Goal: Task Accomplishment & Management: Manage account settings

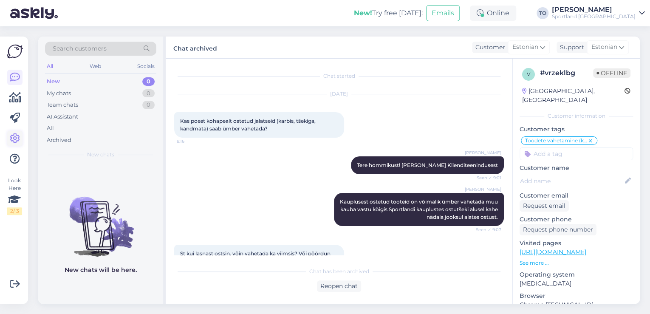
scroll to position [138, 0]
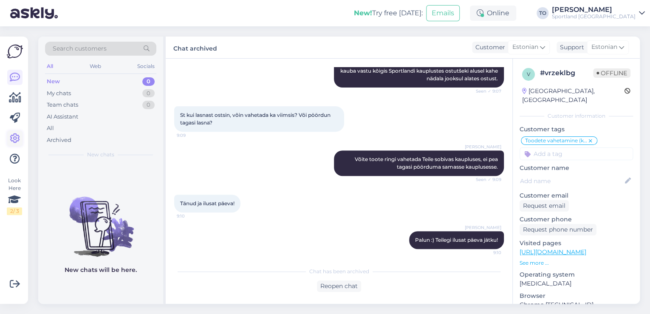
click at [18, 138] on icon at bounding box center [15, 138] width 10 height 10
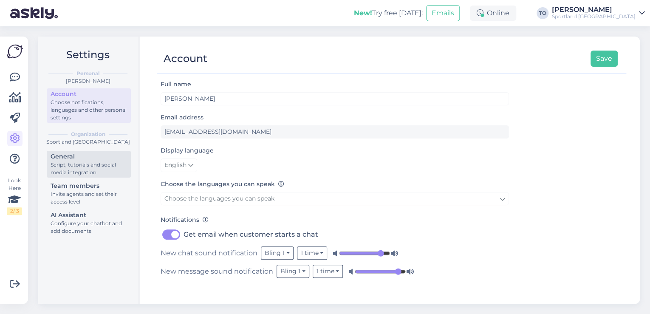
click at [91, 163] on div "Script, tutorials and social media integration" at bounding box center [89, 168] width 76 height 15
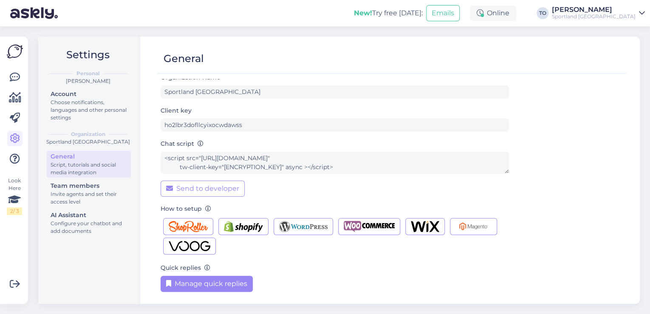
scroll to position [8, 0]
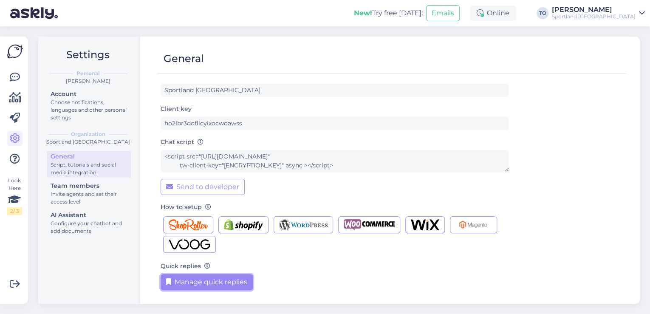
click at [234, 280] on button "Manage quick replies" at bounding box center [207, 282] width 92 height 16
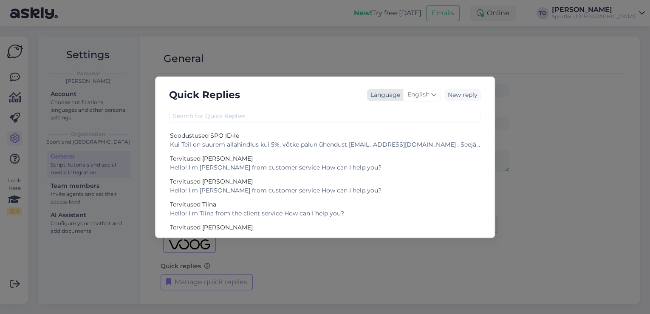
click at [426, 97] on span "English" at bounding box center [418, 94] width 22 height 9
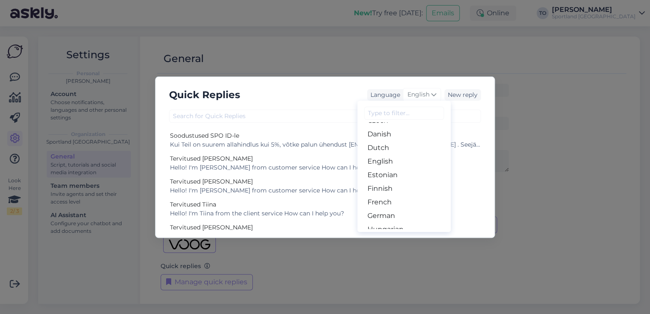
scroll to position [68, 0]
click at [409, 172] on link "Estonian" at bounding box center [403, 173] width 93 height 14
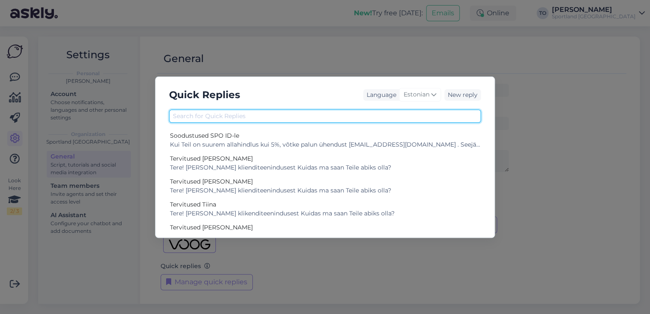
click at [339, 118] on input "text" at bounding box center [325, 116] width 312 height 13
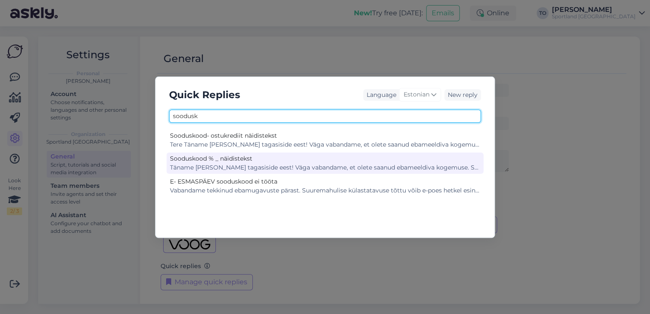
type input "soodusk"
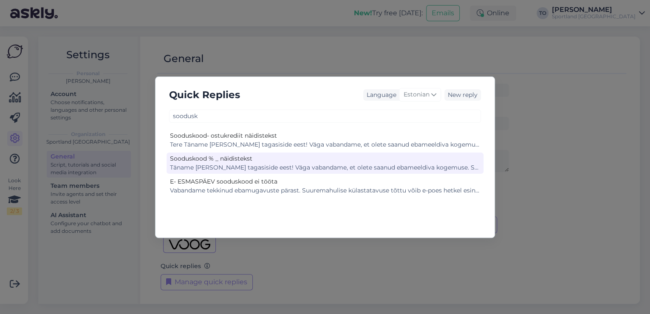
click at [336, 158] on div "Sooduskood % _ näidistekst" at bounding box center [325, 158] width 310 height 9
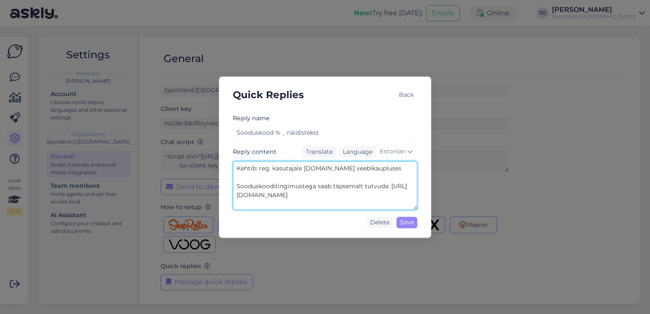
scroll to position [136, 0]
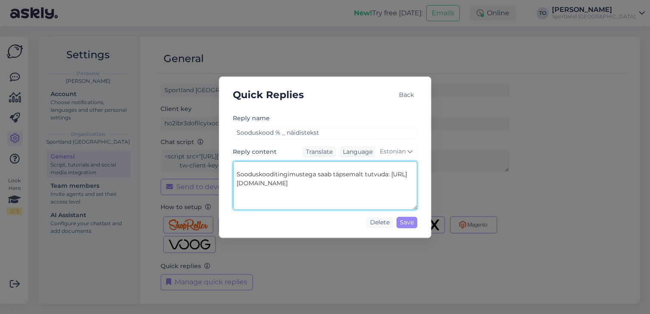
drag, startPoint x: 236, startPoint y: 183, endPoint x: 401, endPoint y: 195, distance: 165.6
click at [401, 195] on textarea "Täname [PERSON_NAME] tagasiside eest! Väga vabandame, et olete saanud ebameeldi…" at bounding box center [325, 185] width 184 height 49
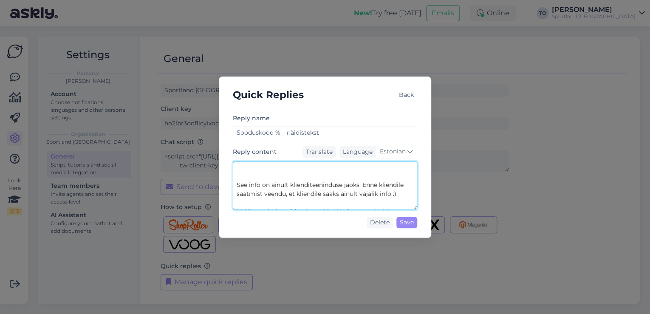
scroll to position [223, 0]
